Goal: Task Accomplishment & Management: Use online tool/utility

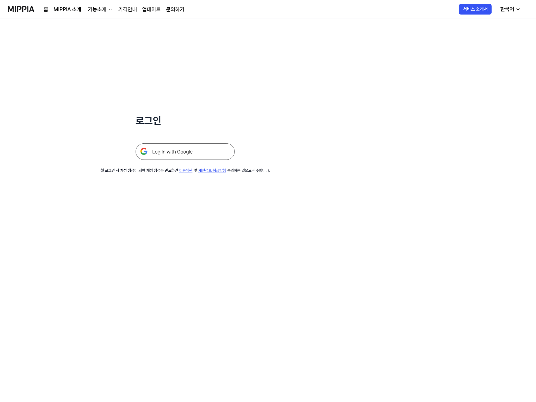
click at [159, 152] on img at bounding box center [185, 151] width 99 height 17
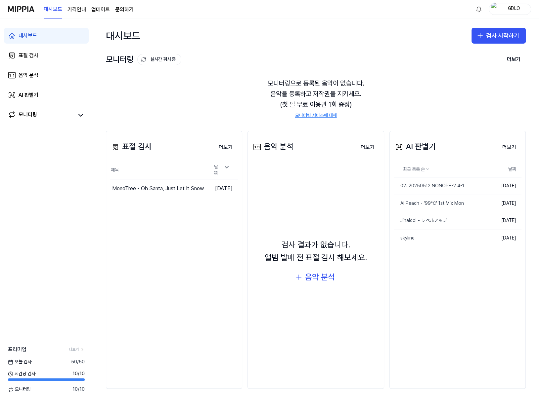
click at [248, 103] on div "모니터링으로 등록된 음악이 없습니다. 음악을 등록하고 저작권을 지키세요. (첫 달 무료 이용권 1회 증정) 모니터링 서비스에 대해" at bounding box center [316, 98] width 420 height 57
click at [224, 148] on button "더보기" at bounding box center [225, 147] width 24 height 13
click at [225, 145] on button "더보기" at bounding box center [225, 147] width 24 height 13
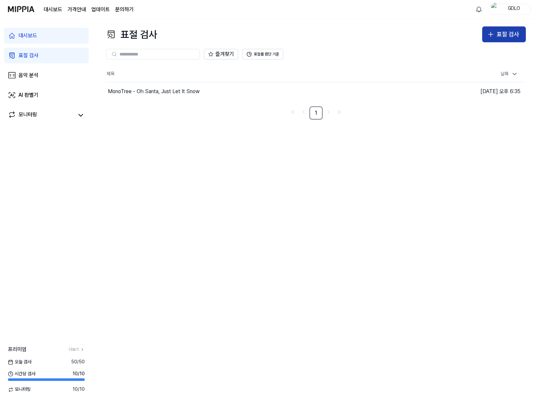
click at [502, 34] on div "표절 검사" at bounding box center [507, 35] width 22 height 10
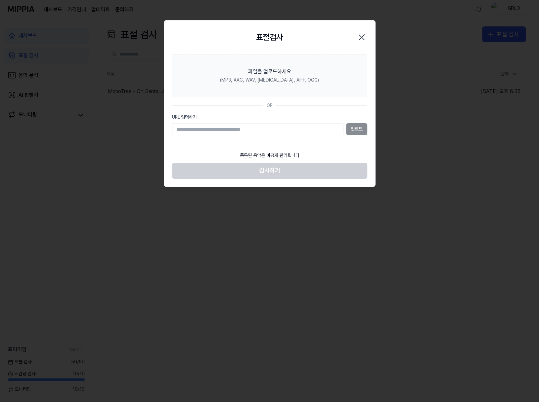
click at [365, 36] on icon "button" at bounding box center [361, 37] width 11 height 11
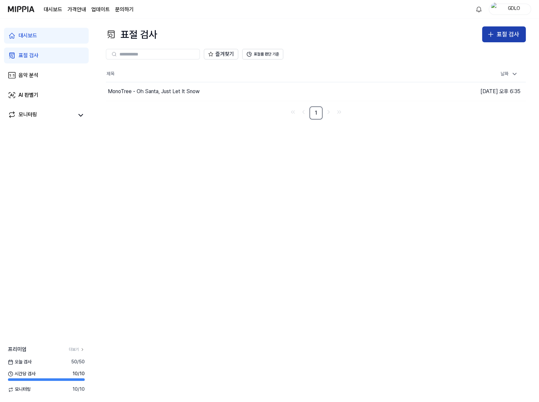
click at [493, 33] on icon "button" at bounding box center [490, 34] width 8 height 8
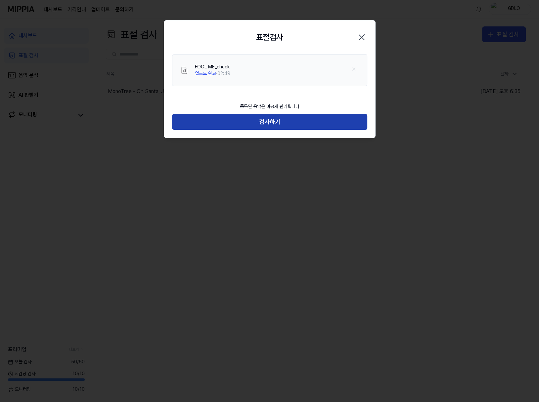
click at [233, 127] on button "검사하기" at bounding box center [269, 122] width 195 height 16
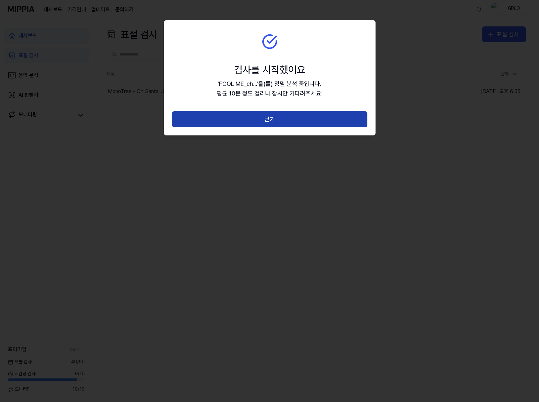
click at [234, 121] on button "닫기" at bounding box center [269, 119] width 195 height 16
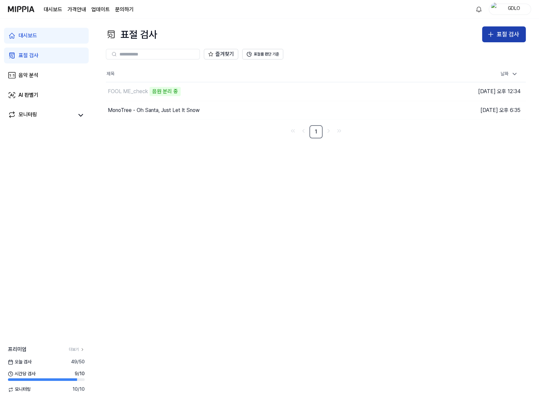
click at [517, 32] on div "표절 검사" at bounding box center [507, 35] width 22 height 10
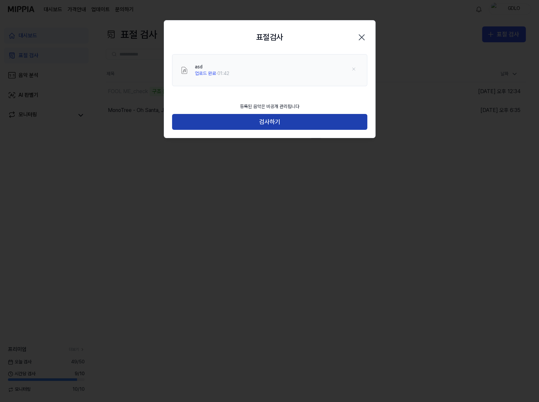
click at [248, 126] on button "검사하기" at bounding box center [269, 122] width 195 height 16
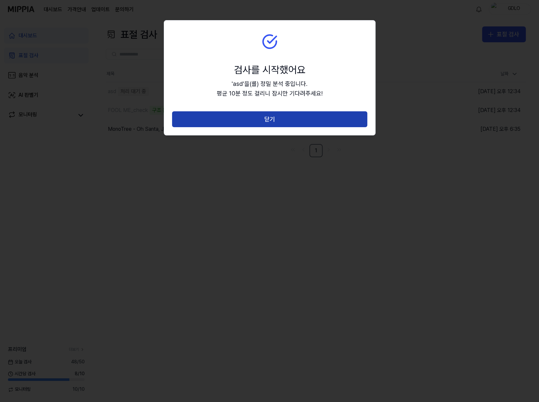
click at [249, 119] on button "닫기" at bounding box center [269, 119] width 195 height 16
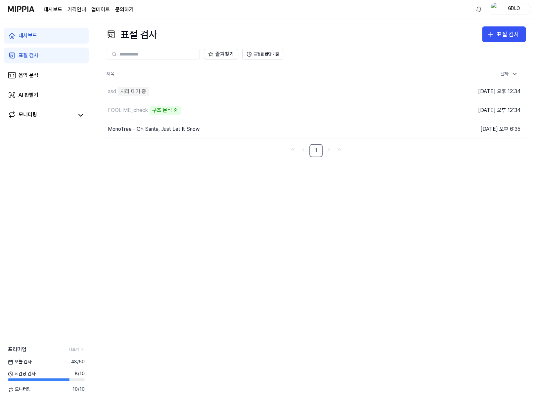
click at [227, 224] on div "표절 검사 표절 검사 표절 검사 음악 분석 AI 판별기 즐겨찾기 표절률 판단 기준 제목 날짜 asd 처리 대기 중 이동하기 2025.09.21…" at bounding box center [316, 211] width 446 height 384
click at [257, 58] on button "표절률 판단 기준" at bounding box center [262, 54] width 41 height 11
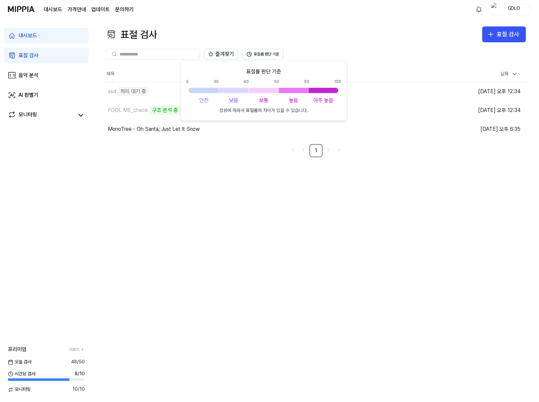
click at [255, 87] on div "표절률 판단 기준 0 30 40 50 60 100 안전 낮음 보통 높음 아주 높음 장르에 따라서 표절률에 차이가 있을 수 있습니다." at bounding box center [263, 91] width 155 height 46
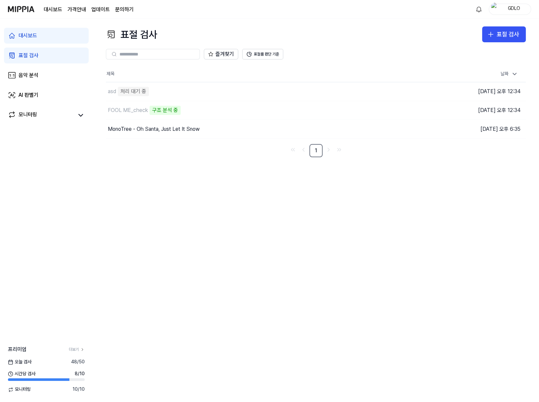
drag, startPoint x: 307, startPoint y: 39, endPoint x: 302, endPoint y: 46, distance: 9.2
click at [308, 40] on div "표절 검사 표절 검사" at bounding box center [316, 34] width 420 height 16
click at [169, 127] on div "MonoTree - Oh Santa, Just Let It Snow" at bounding box center [154, 129] width 92 height 8
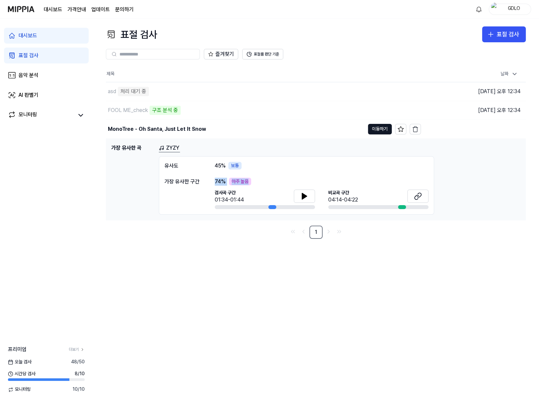
drag, startPoint x: 212, startPoint y: 181, endPoint x: 249, endPoint y: 180, distance: 37.4
click at [249, 180] on div "가장 유사한 구간 74 % 아주 높음 검사곡 구간 01:34-01:44 비교곡 구간 04:14-04:22" at bounding box center [296, 194] width 264 height 32
click at [255, 179] on div "74 % 아주 높음" at bounding box center [322, 182] width 214 height 8
click at [298, 192] on button at bounding box center [304, 196] width 21 height 13
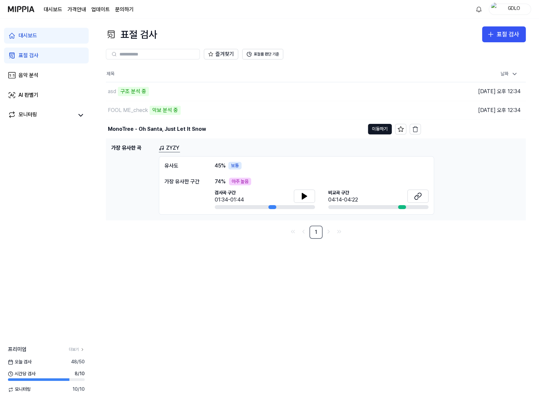
click at [315, 193] on div "검사곡 구간 01:34-01:44 비교곡 구간 04:14-04:22" at bounding box center [322, 200] width 214 height 20
click at [309, 195] on button at bounding box center [304, 196] width 21 height 13
click at [309, 194] on button at bounding box center [304, 196] width 21 height 13
click at [306, 195] on icon at bounding box center [304, 196] width 5 height 6
click at [306, 195] on icon at bounding box center [304, 196] width 8 height 8
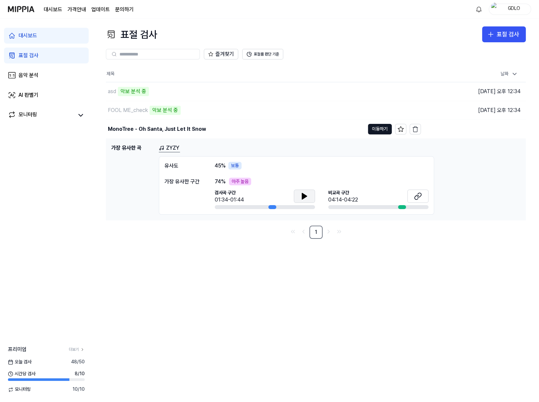
click at [360, 195] on div "비교곡 구간 04:14-04:22" at bounding box center [378, 197] width 100 height 15
click at [416, 192] on icon at bounding box center [418, 196] width 8 height 8
click at [116, 92] on div "asd" at bounding box center [112, 92] width 8 height 8
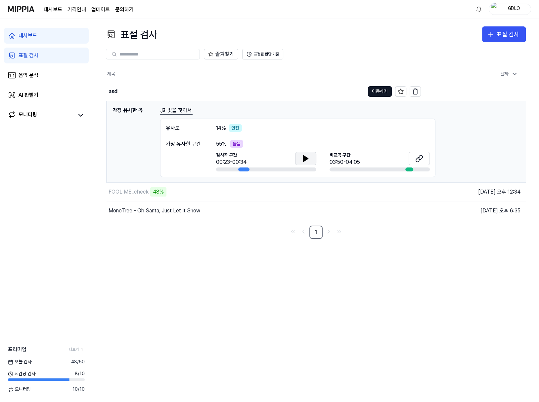
click at [303, 160] on icon at bounding box center [305, 159] width 5 height 6
click at [304, 153] on button at bounding box center [305, 158] width 21 height 13
click at [411, 155] on button at bounding box center [418, 158] width 21 height 13
click at [273, 125] on div "유사도 14 % 안전" at bounding box center [298, 128] width 264 height 8
click at [236, 126] on div "안전" at bounding box center [234, 128] width 13 height 8
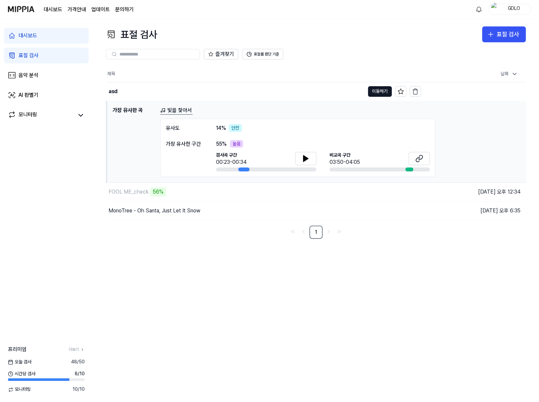
click at [265, 124] on div "유사도 14 % 안전" at bounding box center [298, 128] width 264 height 8
click at [130, 194] on div "FOOL ME_check" at bounding box center [128, 192] width 40 height 8
click at [130, 192] on div "FOOL ME_check" at bounding box center [128, 192] width 40 height 8
click at [183, 75] on th "제목" at bounding box center [263, 74] width 314 height 16
click at [185, 107] on link "빛을 찿아서" at bounding box center [176, 110] width 32 height 8
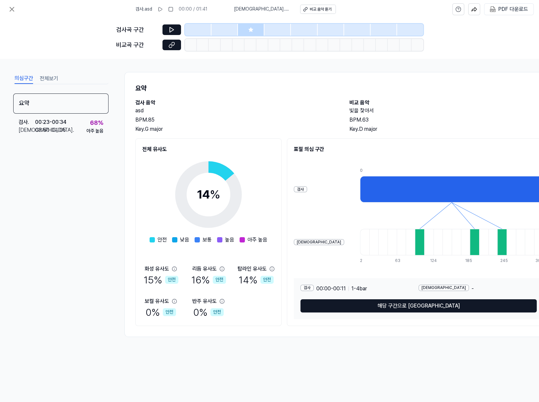
click at [225, 60] on div "의심구간 전체보기 요약 검사 . 00:23 - 00:34 비교 . 03:50 - 04:05 68 % 아주 높음 요약 검사 음악 asd BPM.…" at bounding box center [269, 205] width 539 height 292
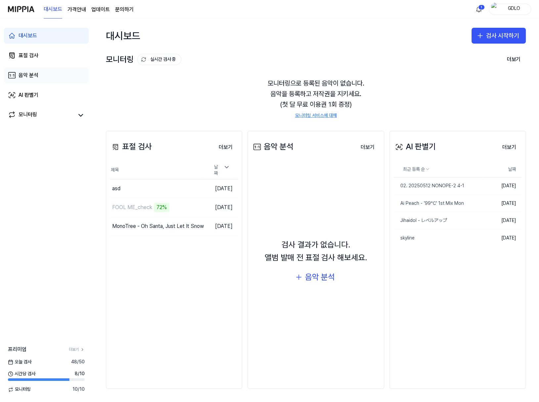
click at [35, 76] on div "음악 분석" at bounding box center [29, 75] width 20 height 8
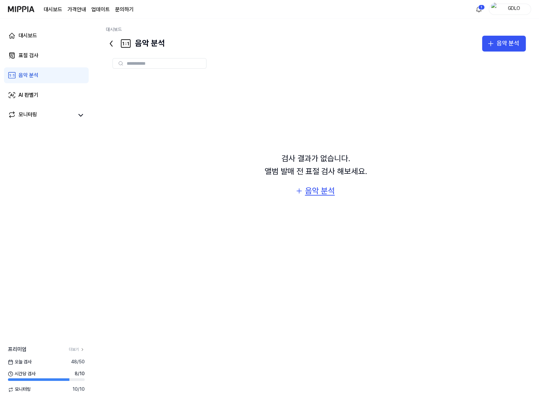
click at [324, 184] on button "음악 분석" at bounding box center [315, 191] width 51 height 16
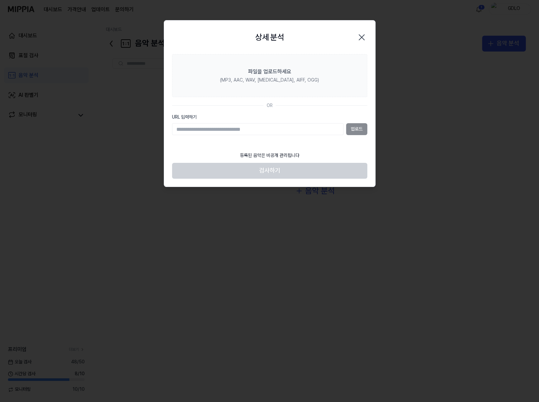
click at [359, 34] on icon "button" at bounding box center [361, 37] width 11 height 11
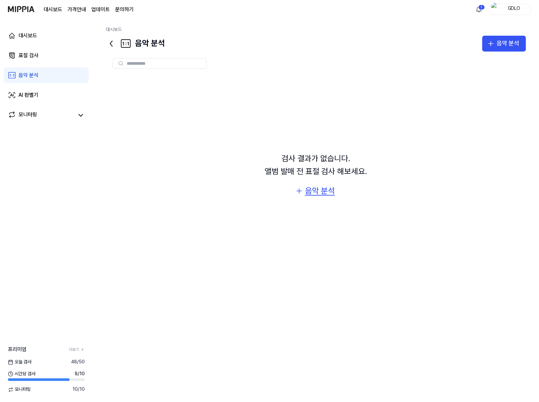
click at [308, 192] on div "음악 분석" at bounding box center [320, 191] width 30 height 13
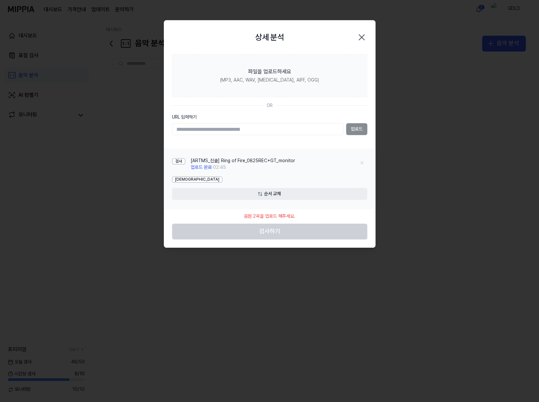
click at [363, 35] on icon "button" at bounding box center [361, 37] width 5 height 5
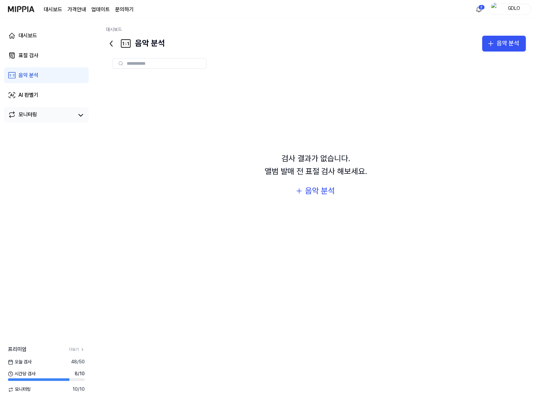
click at [65, 119] on link "모니터링" at bounding box center [41, 115] width 66 height 9
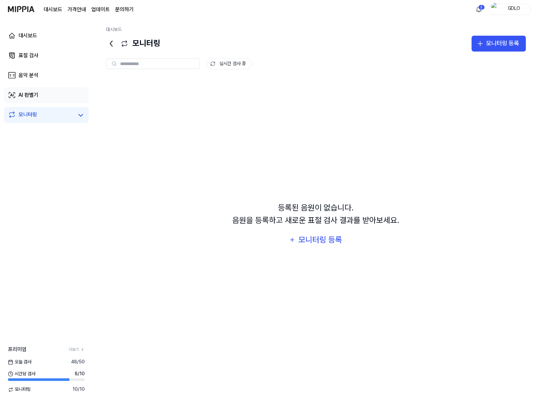
click at [53, 93] on link "AI 판별기" at bounding box center [46, 95] width 85 height 16
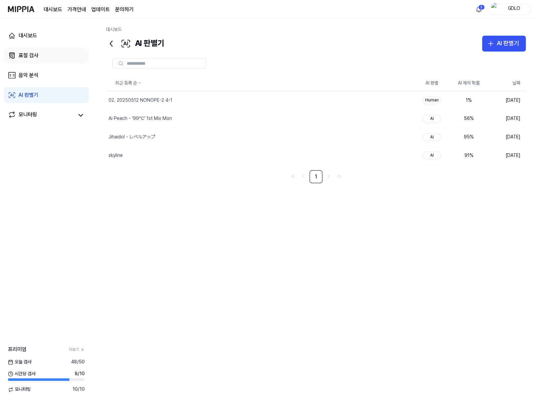
click at [38, 54] on link "표절 검사" at bounding box center [46, 56] width 85 height 16
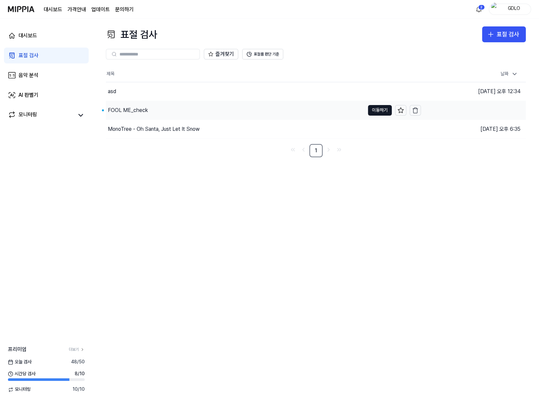
click at [144, 111] on div "FOOL ME_check" at bounding box center [128, 110] width 40 height 8
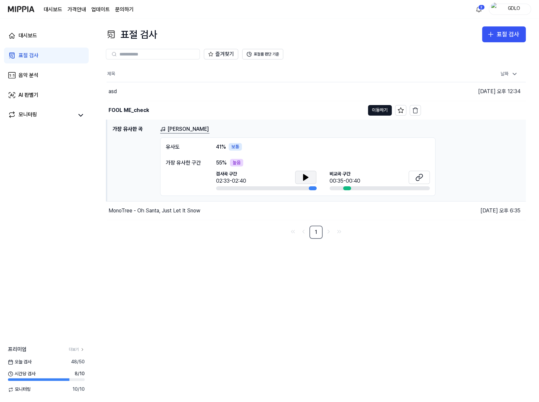
click at [303, 176] on icon at bounding box center [305, 178] width 5 height 6
click at [303, 176] on icon at bounding box center [306, 178] width 8 height 8
click at [201, 128] on link "[PERSON_NAME]" at bounding box center [184, 129] width 49 height 8
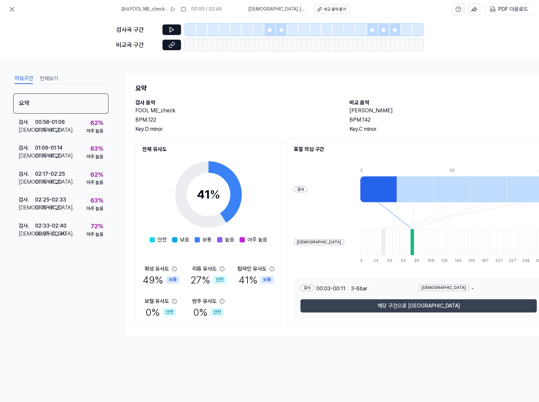
click at [412, 304] on button "해당 구간으로 [GEOGRAPHIC_DATA]" at bounding box center [418, 306] width 236 height 13
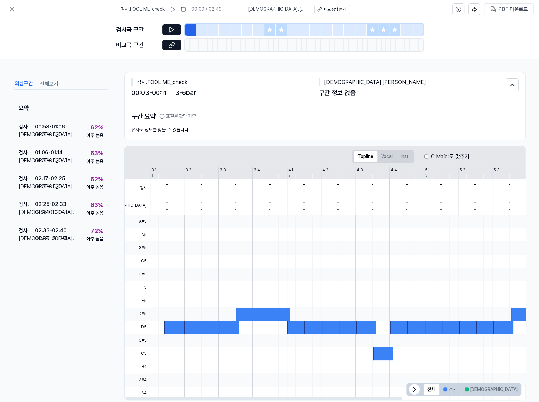
click at [184, 215] on div at bounding box center [423, 215] width 546 height 0
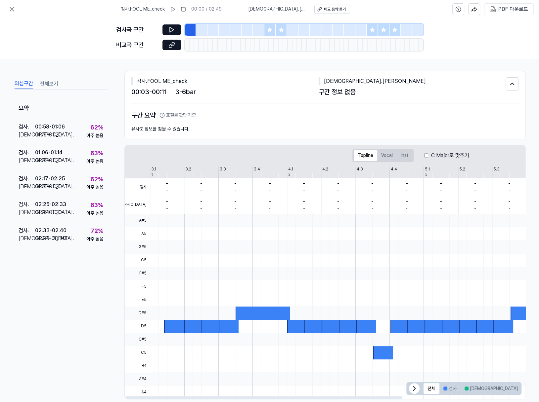
scroll to position [2, 0]
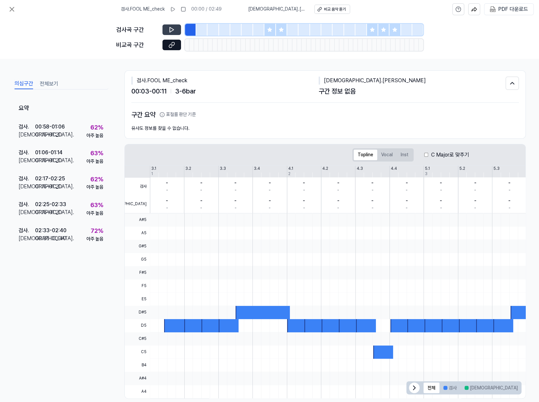
click at [169, 32] on icon at bounding box center [171, 29] width 7 height 7
click at [269, 31] on icon at bounding box center [269, 29] width 5 height 5
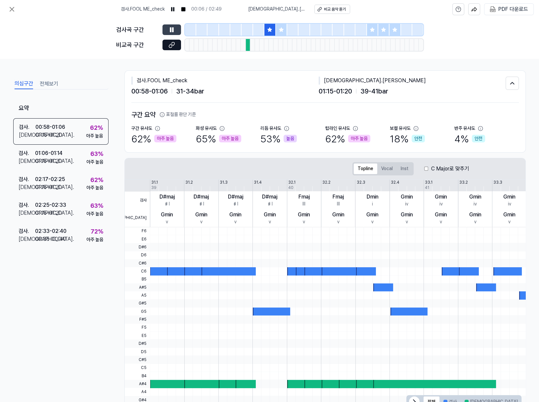
click at [267, 29] on icon at bounding box center [269, 29] width 5 height 5
click at [277, 29] on div at bounding box center [281, 30] width 11 height 12
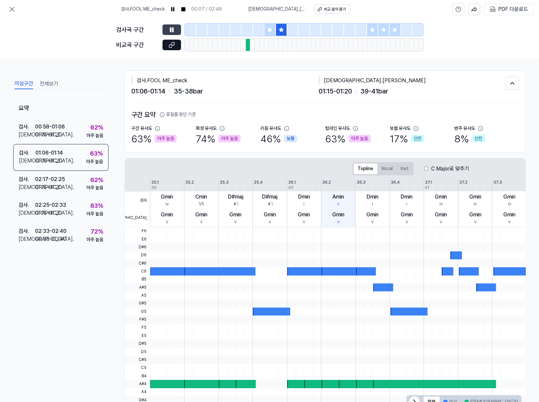
click at [277, 29] on div at bounding box center [281, 30] width 11 height 12
click at [266, 28] on div at bounding box center [269, 30] width 11 height 12
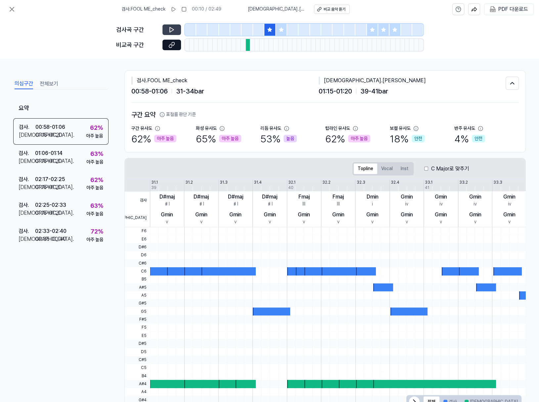
click at [271, 30] on icon at bounding box center [269, 29] width 5 height 5
click at [268, 38] on div "검사곡 구간 비교곡 구간" at bounding box center [269, 39] width 307 height 40
click at [267, 41] on div at bounding box center [266, 45] width 5 height 12
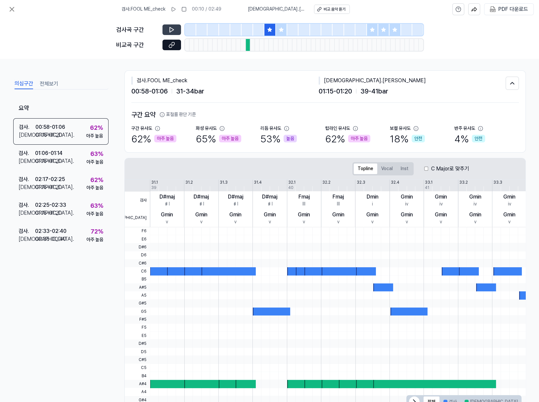
click at [267, 32] on icon at bounding box center [269, 29] width 5 height 5
click at [289, 31] on div at bounding box center [292, 30] width 11 height 12
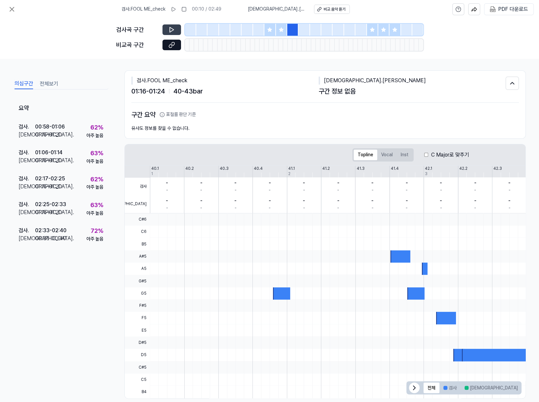
click at [283, 31] on icon at bounding box center [280, 29] width 5 height 5
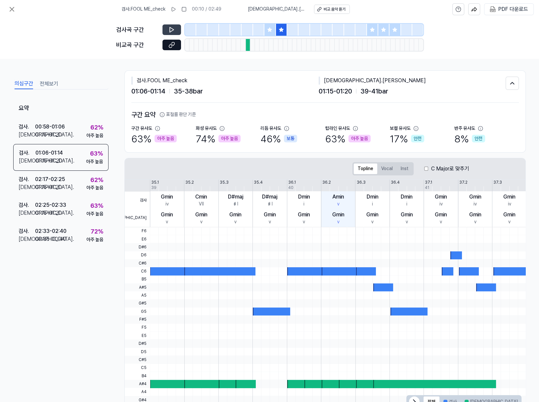
click at [176, 27] on button at bounding box center [171, 29] width 19 height 11
click at [293, 40] on div at bounding box center [294, 45] width 5 height 12
click at [371, 27] on icon at bounding box center [371, 29] width 5 height 5
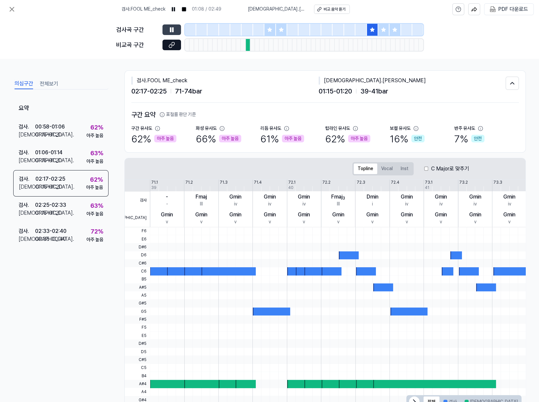
click at [173, 30] on icon at bounding box center [171, 29] width 7 height 7
click at [173, 30] on icon at bounding box center [172, 29] width 4 height 5
click at [278, 25] on div at bounding box center [281, 30] width 11 height 12
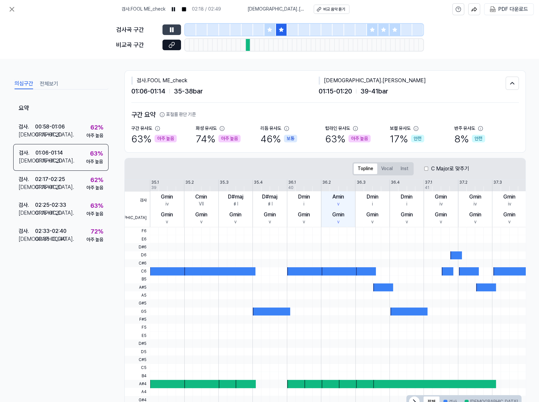
click at [262, 28] on div at bounding box center [258, 30] width 11 height 12
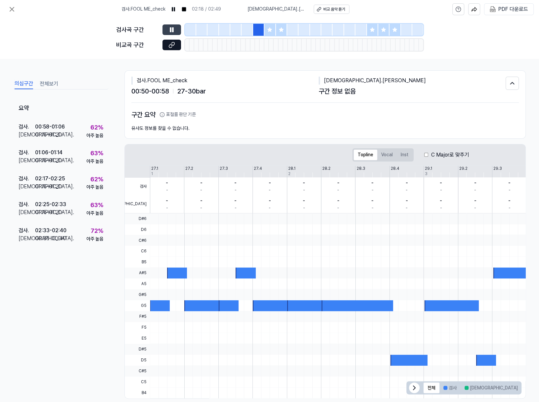
click at [167, 28] on button at bounding box center [171, 29] width 19 height 11
click at [225, 161] on div "Topline Vocal Inst C Major로 맞추기" at bounding box center [410, 154] width 571 height 21
drag, startPoint x: 225, startPoint y: 161, endPoint x: 235, endPoint y: 178, distance: 19.7
click at [225, 161] on div "Topline Vocal Inst C Major로 맞추기" at bounding box center [410, 154] width 571 height 21
click at [252, 238] on div at bounding box center [423, 240] width 546 height 11
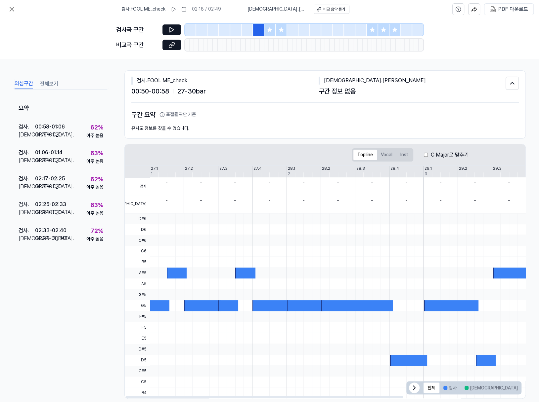
scroll to position [0, 1]
click at [256, 293] on div at bounding box center [422, 295] width 546 height 11
click at [255, 293] on div at bounding box center [422, 295] width 546 height 11
click at [275, 60] on div "의심구간 전체보기 요약 검사 . 00:58 - 01:06 비교 . 01:15 - 01:20 62 % 아주 높음 검사 . 01:06 - 01:1…" at bounding box center [269, 231] width 539 height 344
click at [261, 39] on div at bounding box center [262, 45] width 5 height 12
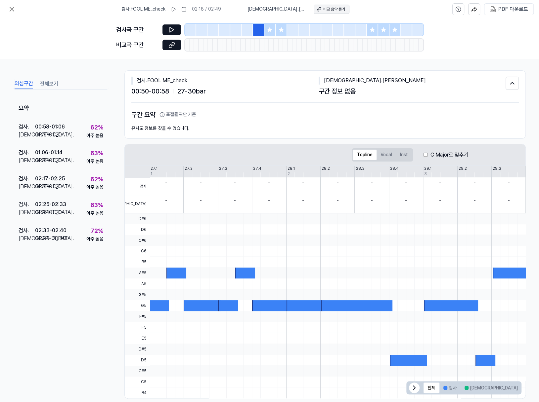
click at [335, 9] on div "비교 음악 듣기" at bounding box center [334, 10] width 22 height 6
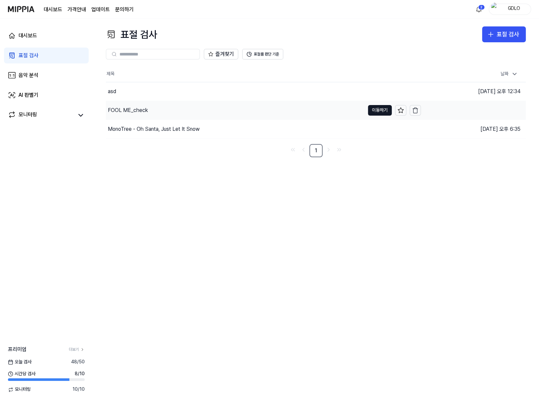
click at [147, 114] on div "FOOL ME_check" at bounding box center [235, 110] width 259 height 19
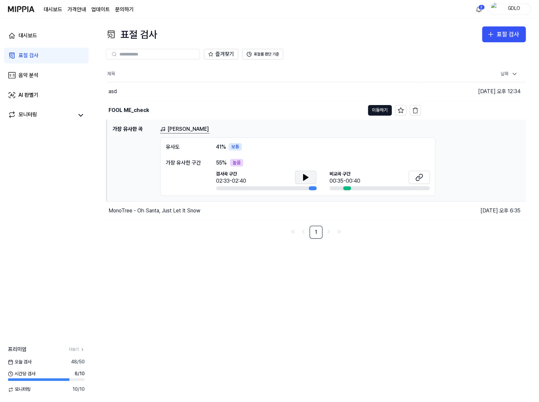
click at [310, 179] on button at bounding box center [305, 177] width 21 height 13
click at [413, 175] on button at bounding box center [418, 177] width 21 height 13
click at [27, 384] on div "프리미엄 더보기 [DATE] 검사 48 / 50 시간당 검사 8 / 10 모니터링 10 / 10" at bounding box center [46, 369] width 93 height 47
click at [21, 390] on span "모니터링" at bounding box center [19, 389] width 23 height 7
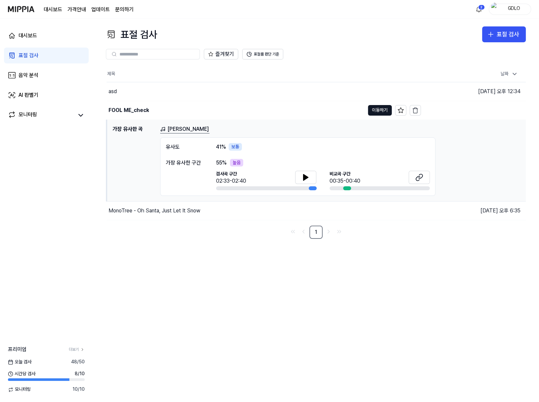
click at [12, 391] on icon at bounding box center [11, 390] width 6 height 6
click at [9, 388] on icon at bounding box center [11, 390] width 6 height 6
click at [31, 38] on div "대시보드" at bounding box center [28, 36] width 19 height 8
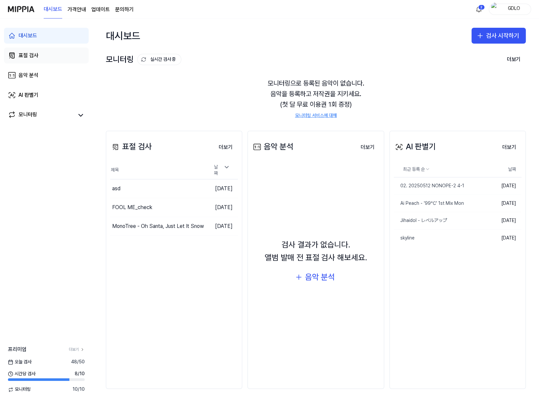
click at [34, 55] on div "표절 검사" at bounding box center [29, 56] width 20 height 8
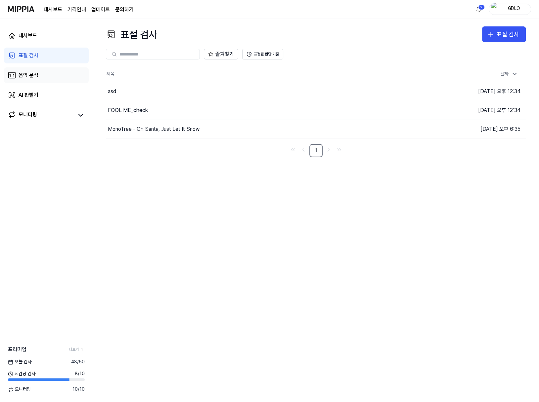
click at [37, 67] on link "음악 분석" at bounding box center [46, 75] width 85 height 16
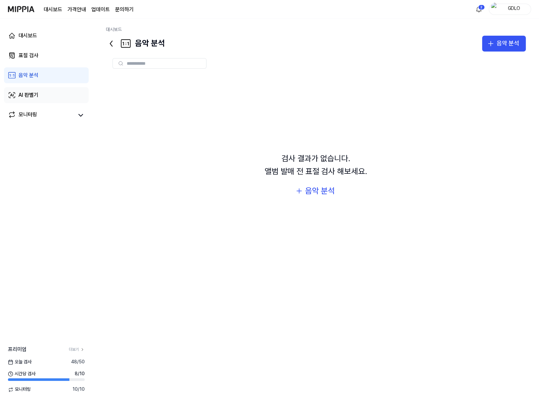
click at [32, 92] on div "AI 판별기" at bounding box center [29, 95] width 20 height 8
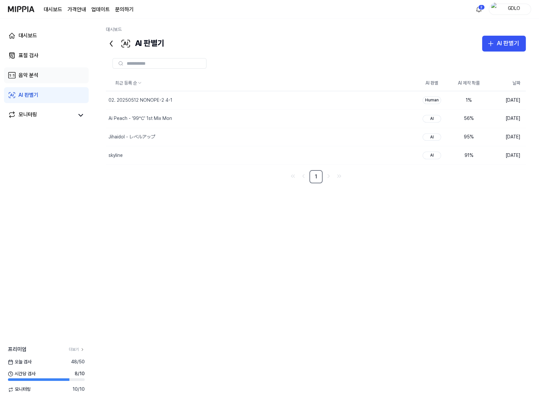
click at [31, 72] on div "음악 분석" at bounding box center [29, 75] width 20 height 8
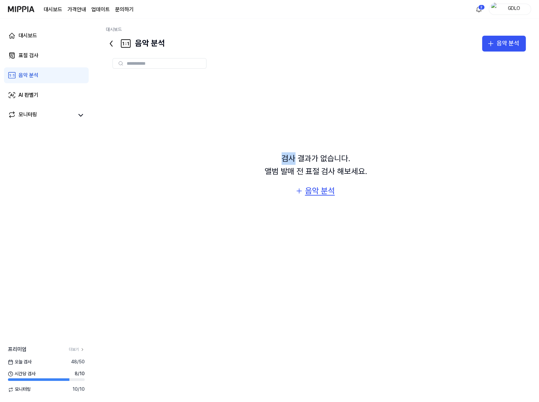
click at [321, 195] on div "음악 분석" at bounding box center [320, 191] width 30 height 13
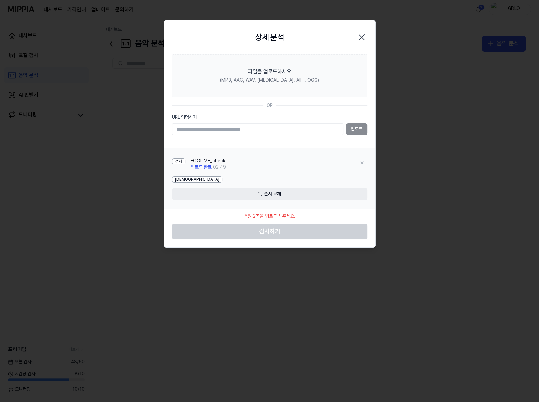
click at [278, 157] on div "검사 FOOL ME_check 업로드 완료 · 02:49" at bounding box center [269, 164] width 195 height 18
click at [276, 226] on footer "음원 2곡을 업로드 해주세요. 검사하기" at bounding box center [269, 224] width 195 height 30
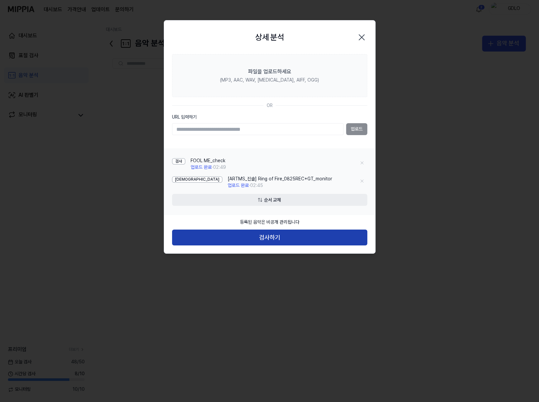
click at [266, 240] on button "검사하기" at bounding box center [269, 238] width 195 height 16
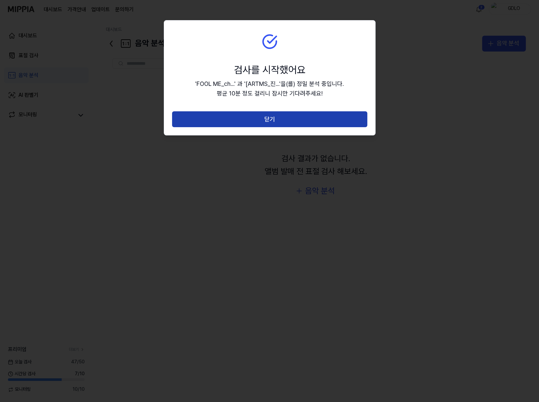
click at [252, 114] on button "닫기" at bounding box center [269, 119] width 195 height 16
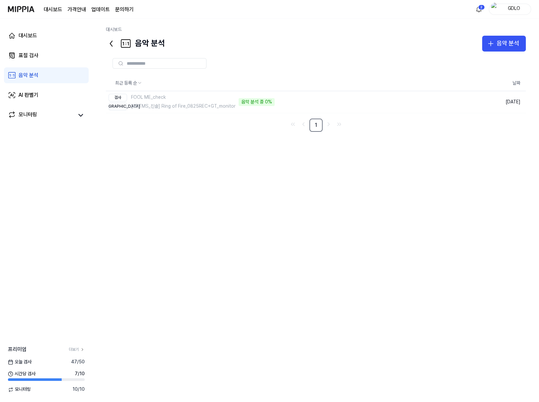
click at [131, 157] on div "최근 등록 순 날짜 검사 FOOL ME_check 비교 [ARTMS_진솔] Ring of Fire_0825REC+GT_monitor 음…" at bounding box center [316, 221] width 420 height 338
click at [30, 59] on div "표절 검사" at bounding box center [29, 56] width 20 height 8
